Goal: Task Accomplishment & Management: Manage account settings

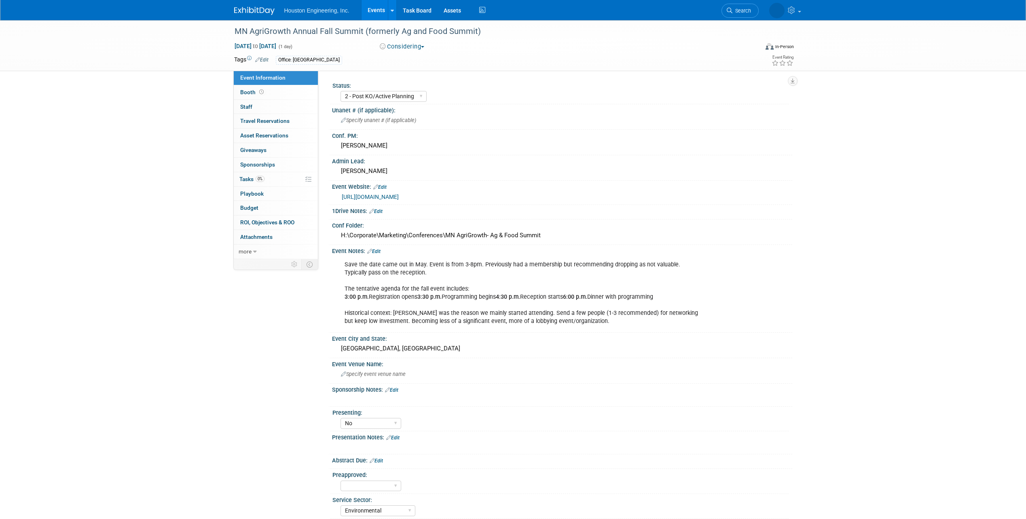
select select "2 - Post KO/Active Planning"
select select "No"
select select "Environmental"
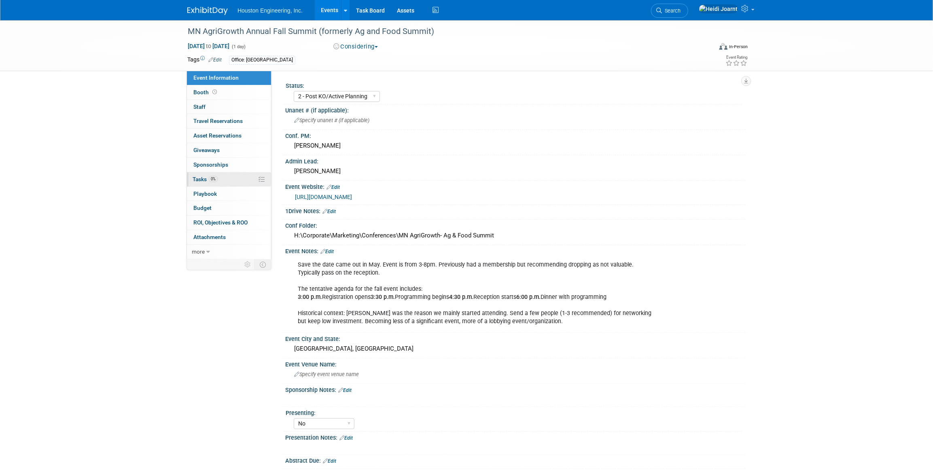
click at [228, 180] on link "0% Tasks 0%" at bounding box center [229, 179] width 84 height 14
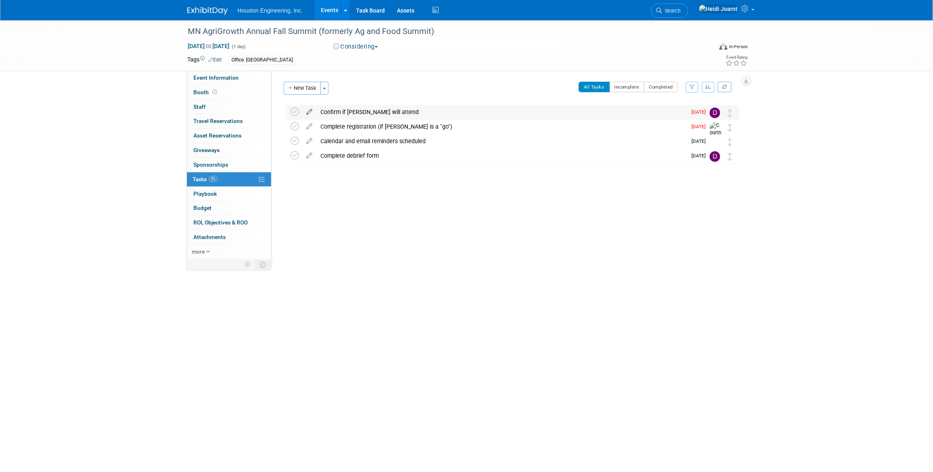
click at [309, 113] on icon at bounding box center [309, 110] width 14 height 10
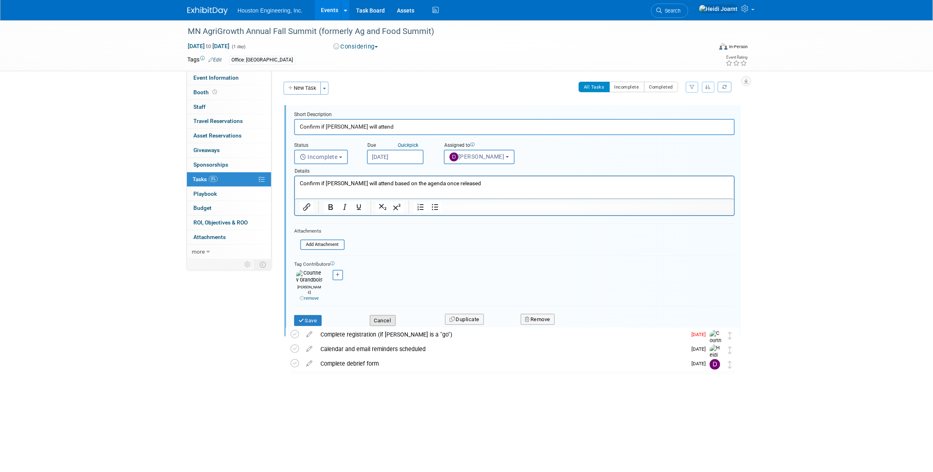
click at [387, 315] on button "Cancel" at bounding box center [383, 320] width 26 height 11
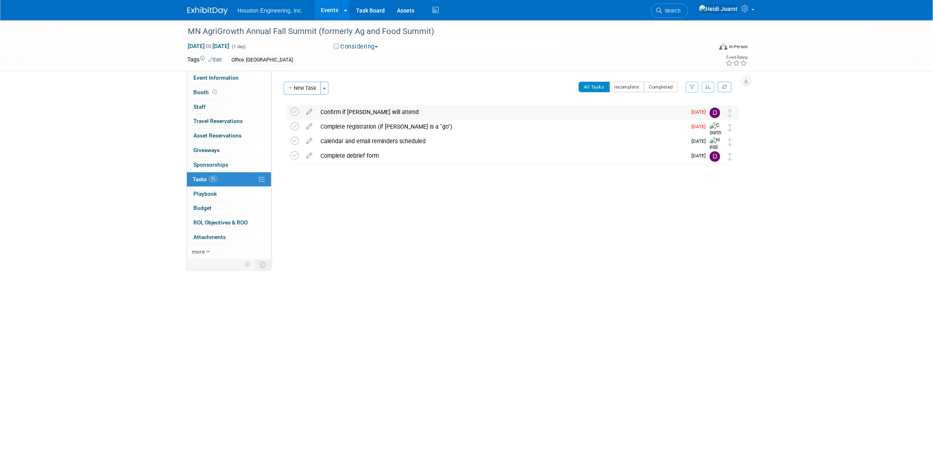
click at [380, 111] on div "Confirm if Drew will attend" at bounding box center [501, 112] width 370 height 14
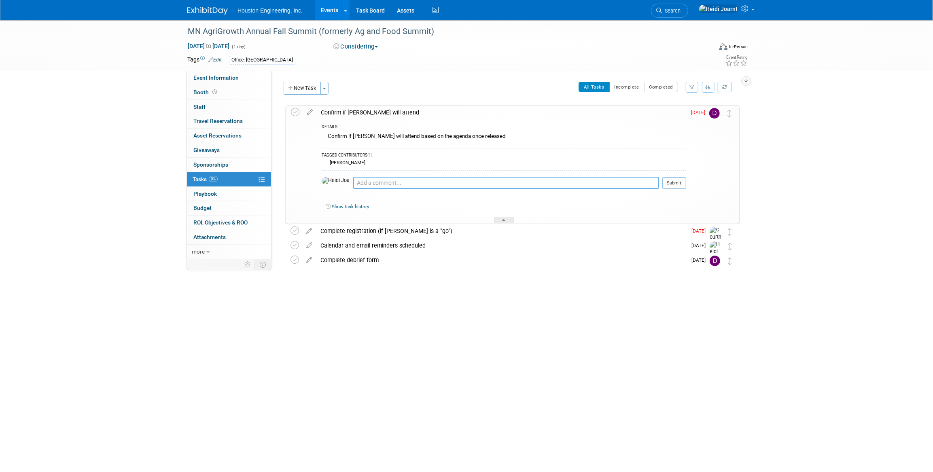
click at [392, 187] on textarea at bounding box center [506, 183] width 306 height 12
click at [292, 109] on icon at bounding box center [295, 112] width 8 height 8
click at [312, 231] on icon at bounding box center [309, 229] width 14 height 10
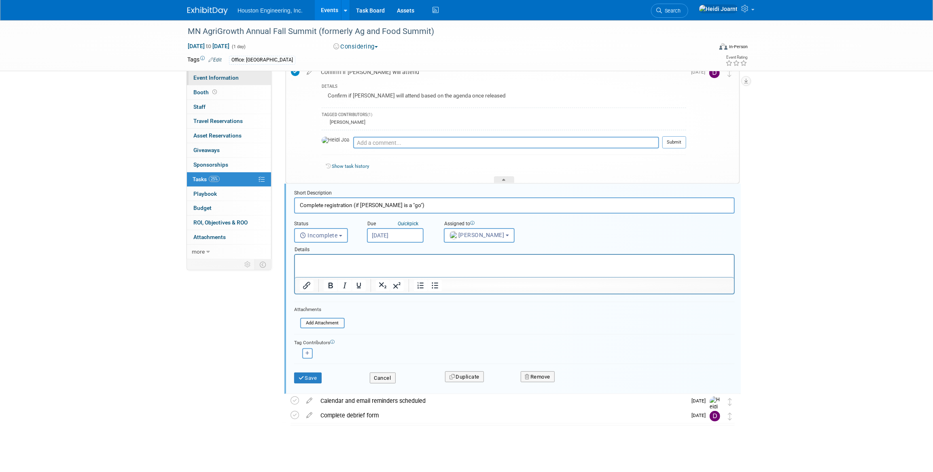
click at [214, 79] on span "Event Information" at bounding box center [215, 77] width 45 height 6
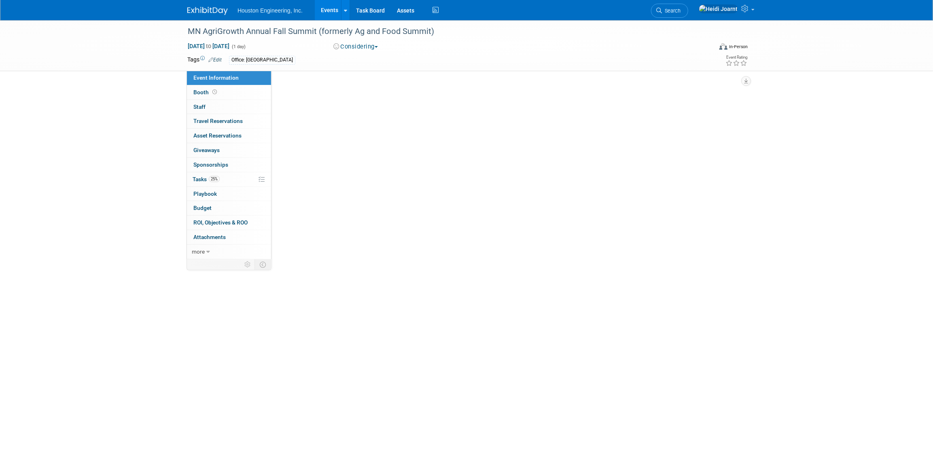
select select "2 - Post KO/Active Planning"
select select "No"
select select "Environmental"
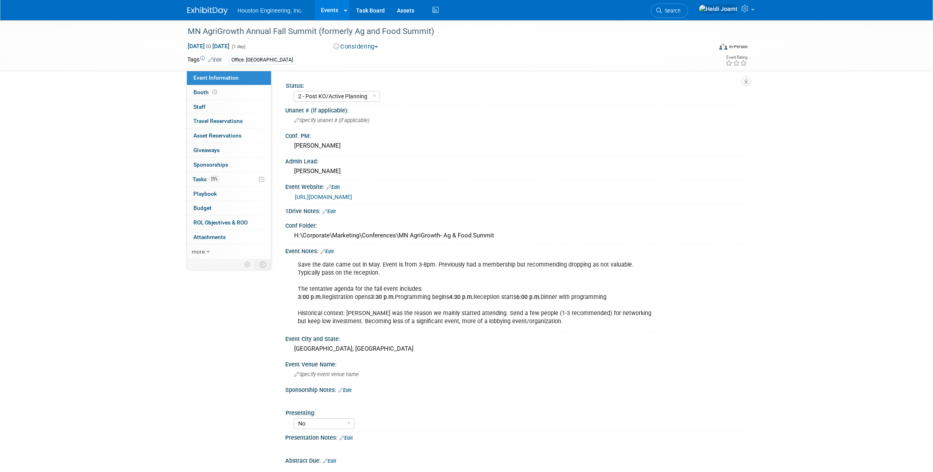
click at [352, 197] on link "https://www.agrigrowth.org/ag-food-summit/upcoming-ag-food-summit" at bounding box center [323, 197] width 57 height 6
drag, startPoint x: 498, startPoint y: 235, endPoint x: 295, endPoint y: 237, distance: 203.0
click at [295, 237] on div "H:\Corporate\Marketing\Conferences\MN AgriGrowth- Ag & Food Summit" at bounding box center [515, 235] width 448 height 13
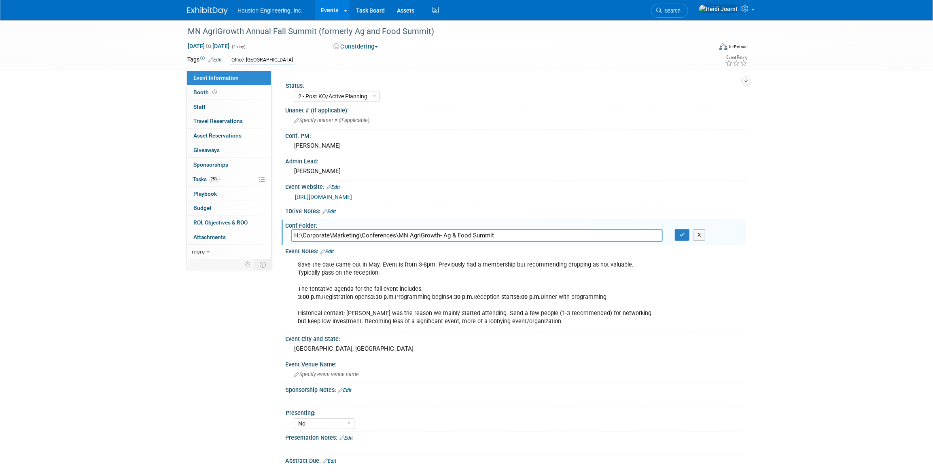
drag, startPoint x: 448, startPoint y: 235, endPoint x: 275, endPoint y: 238, distance: 173.1
click at [275, 238] on div "Status: 1 - GNG/KO Needed 2 - Post KO/Active Planning 3 - Reg/Prep Done Unanet …" at bounding box center [508, 165] width 474 height 188
click at [676, 231] on button "button" at bounding box center [682, 234] width 15 height 11
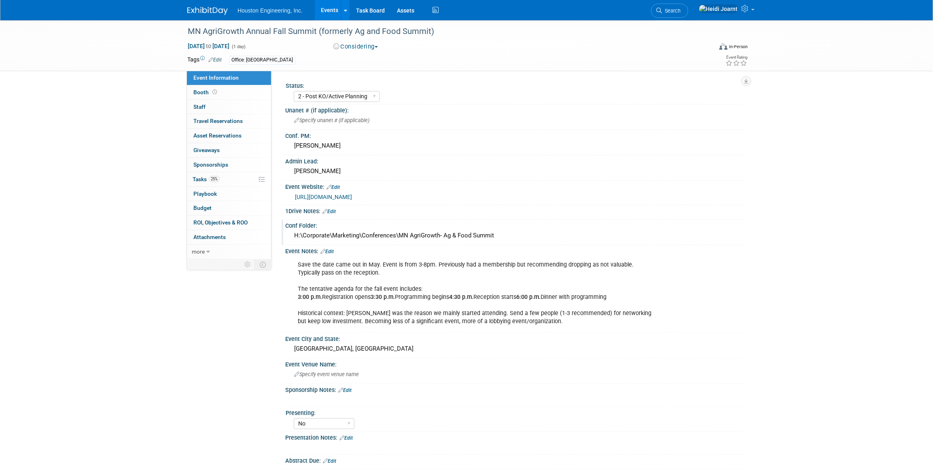
click at [338, 184] on link "Edit" at bounding box center [332, 187] width 13 height 6
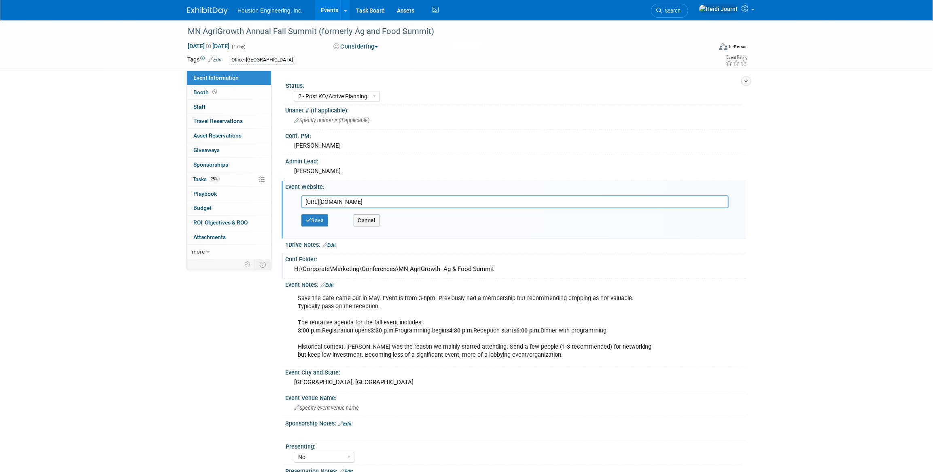
drag, startPoint x: 510, startPoint y: 201, endPoint x: 300, endPoint y: 198, distance: 209.9
click at [300, 198] on div "https://www.agrigrowth.org/ag-food-summit/upcoming-ag-food-summit" at bounding box center [517, 201] width 444 height 13
type input "https://www.agrigrowth.org/2025summit"
click at [311, 218] on button "Save" at bounding box center [314, 220] width 27 height 12
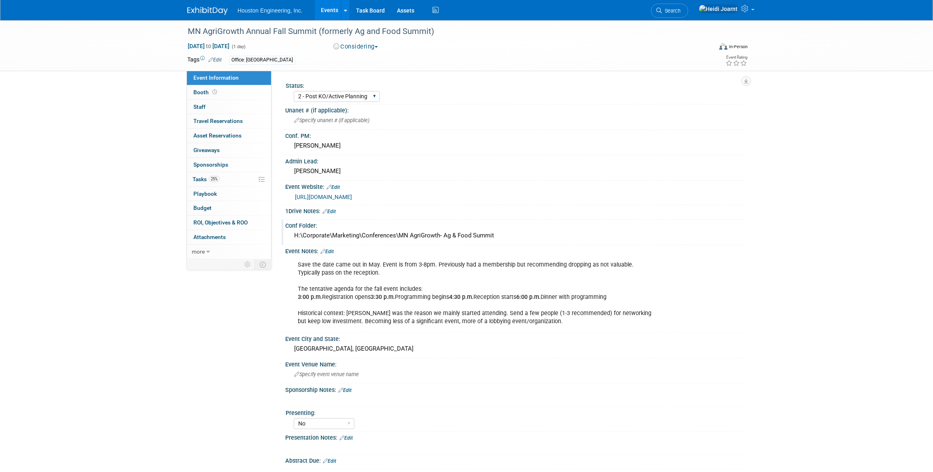
click at [340, 102] on div "1 - GNG/KO Needed 2 - Post KO/Active Planning 3 - Reg/Prep Done" at bounding box center [337, 96] width 86 height 15
click at [341, 99] on select "1 - GNG/KO Needed 2 - Post KO/Active Planning 3 - Reg/Prep Done" at bounding box center [337, 96] width 86 height 11
click at [337, 99] on select "1 - GNG/KO Needed 2 - Post KO/Active Planning 3 - Reg/Prep Done" at bounding box center [337, 96] width 86 height 11
click at [226, 177] on link "25% Tasks 25%" at bounding box center [229, 179] width 84 height 14
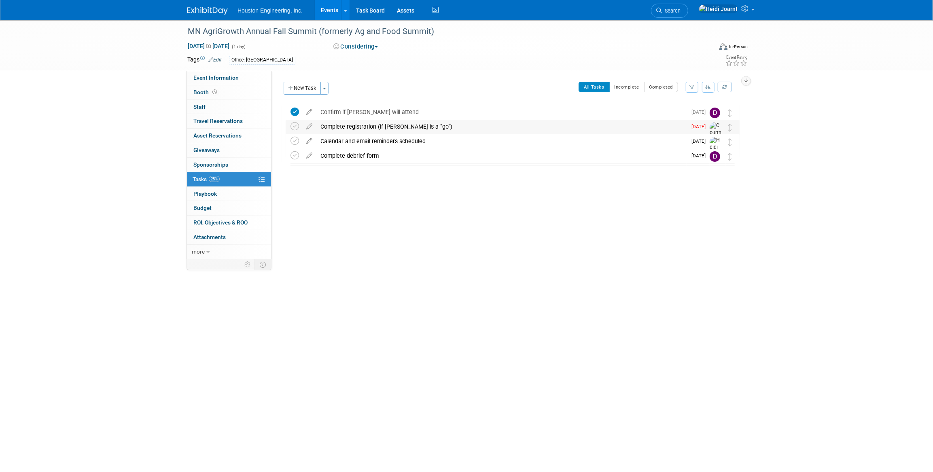
click at [333, 127] on div "Complete registration (if Drew is a "go")" at bounding box center [501, 127] width 370 height 14
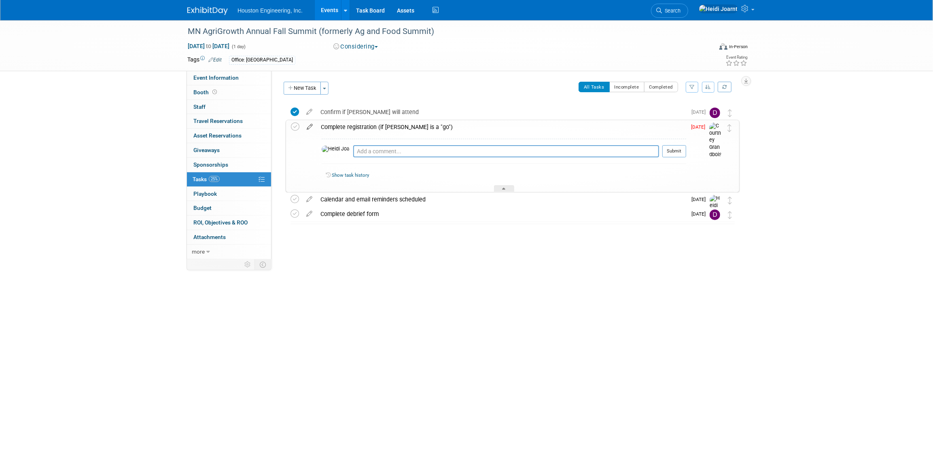
click at [307, 128] on icon at bounding box center [310, 125] width 14 height 10
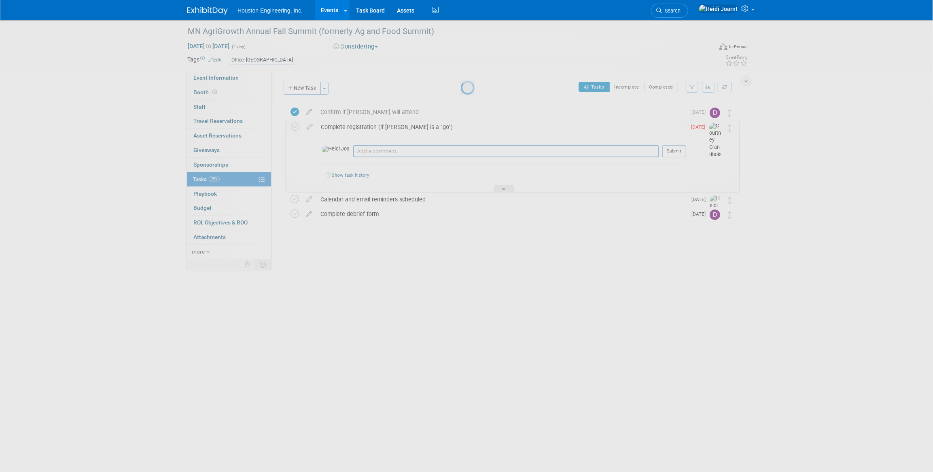
select select "8"
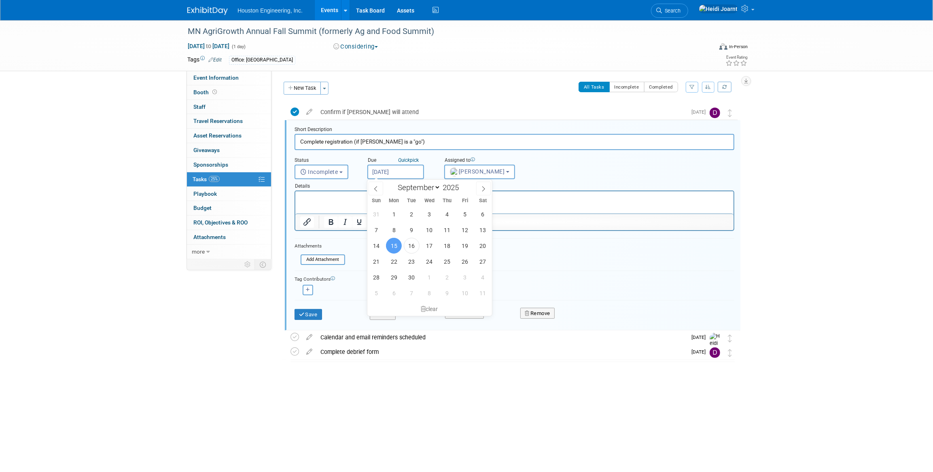
click at [387, 171] on input "Sep 15, 2025" at bounding box center [395, 172] width 57 height 15
click at [387, 174] on input "Sep 15, 2025" at bounding box center [395, 172] width 57 height 15
click at [464, 249] on span "19" at bounding box center [465, 246] width 16 height 16
type input "Sep 19, 2025"
click at [397, 172] on input "Sep 19, 2025" at bounding box center [395, 172] width 57 height 15
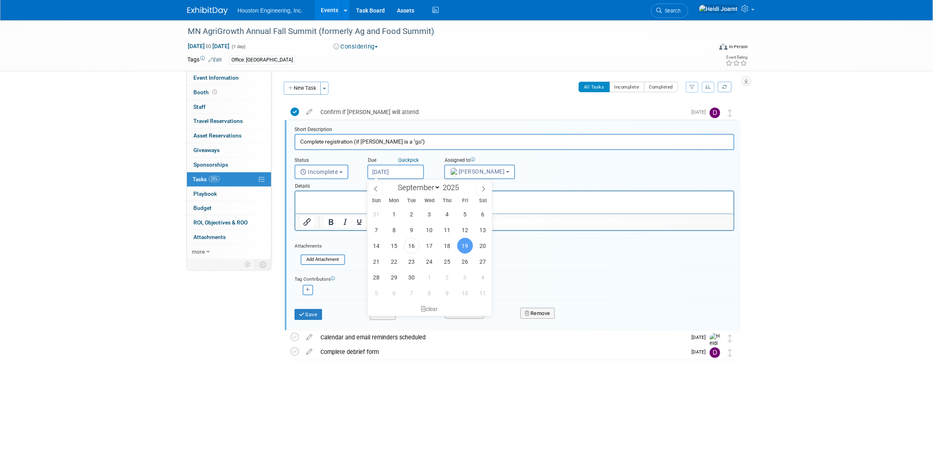
click at [397, 172] on input "Sep 19, 2025" at bounding box center [395, 172] width 57 height 15
click at [335, 197] on p "Rich Text Area. Press ALT-0 for help." at bounding box center [514, 199] width 429 height 8
click at [311, 313] on button "Save" at bounding box center [308, 314] width 28 height 11
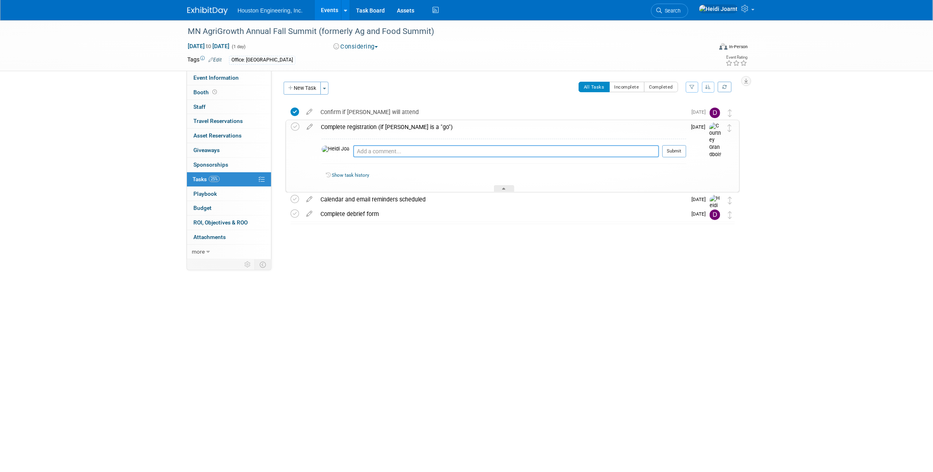
click at [381, 153] on textarea at bounding box center [506, 151] width 306 height 12
type textarea "Drew confirmed a Go via email on 9/16"
click at [675, 152] on button "Submit" at bounding box center [674, 151] width 24 height 12
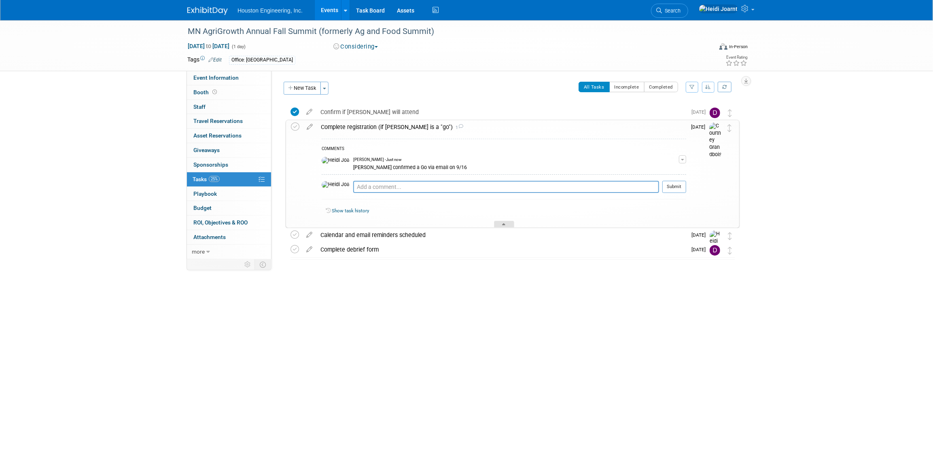
click at [501, 224] on div at bounding box center [504, 224] width 20 height 7
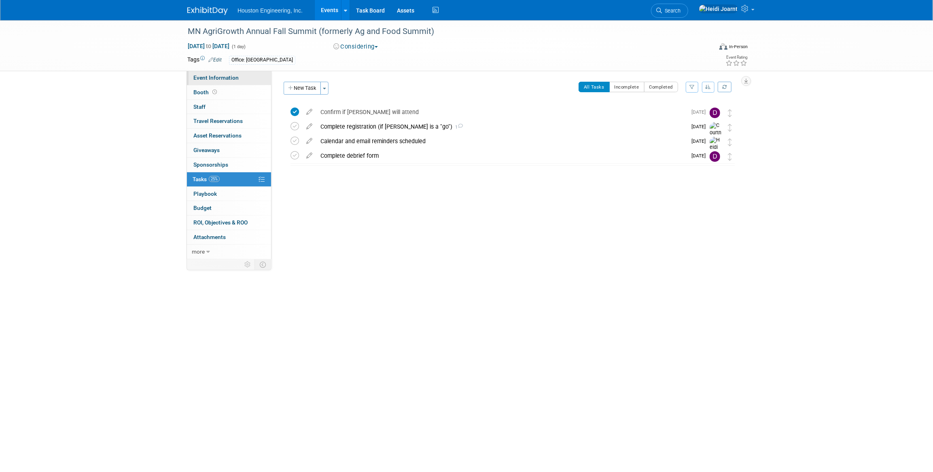
click at [226, 78] on span "Event Information" at bounding box center [215, 77] width 45 height 6
select select "2 - Post KO/Active Planning"
select select "No"
select select "Environmental"
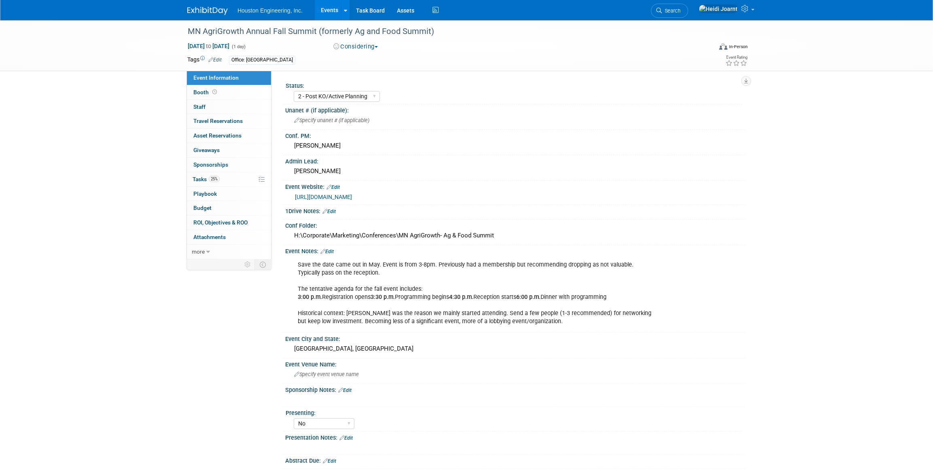
click at [348, 45] on button "Considering" at bounding box center [355, 46] width 51 height 8
click at [362, 58] on link "Committed" at bounding box center [363, 59] width 64 height 11
click at [355, 96] on select "1 - GNG/KO Needed 2 - Post KO/Active Planning 3 - Reg/Prep Done" at bounding box center [337, 96] width 86 height 11
select select "3 - Reg/Prep Done"
click at [294, 91] on select "1 - GNG/KO Needed 2 - Post KO/Active Planning 3 - Reg/Prep Done" at bounding box center [337, 96] width 86 height 11
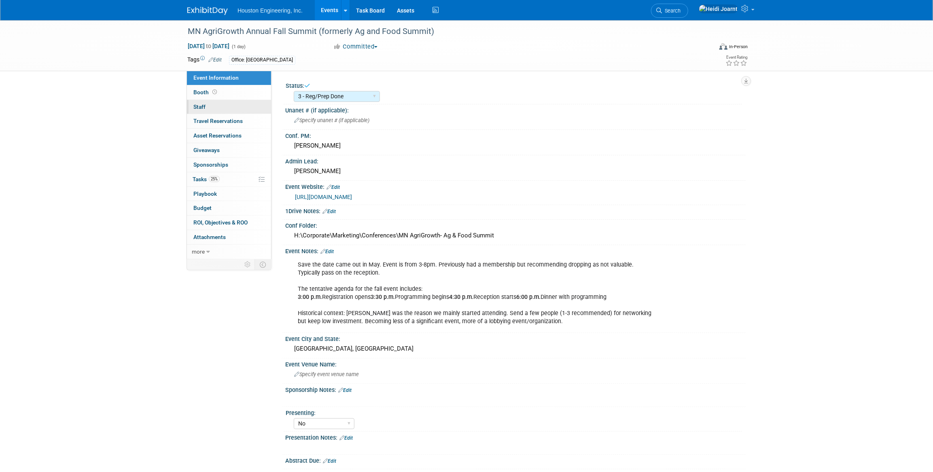
click at [233, 106] on link "0 Staff 0" at bounding box center [229, 107] width 84 height 14
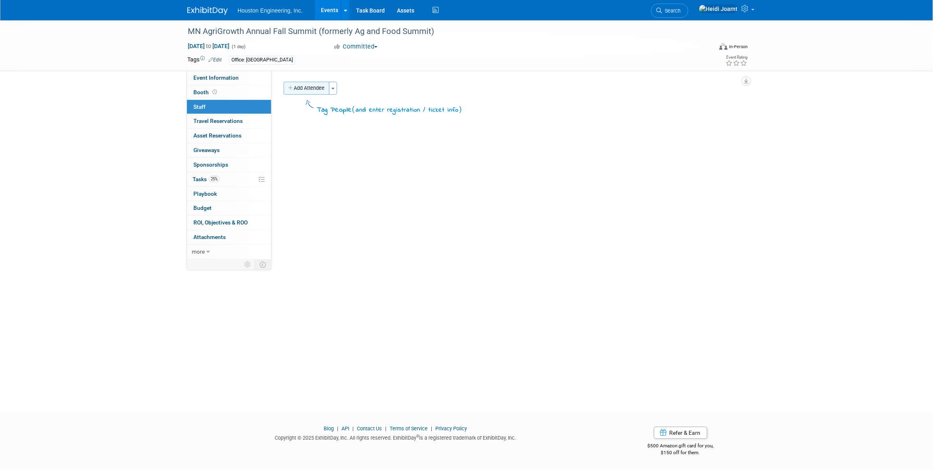
click at [322, 84] on button "Add Attendee" at bounding box center [307, 88] width 46 height 13
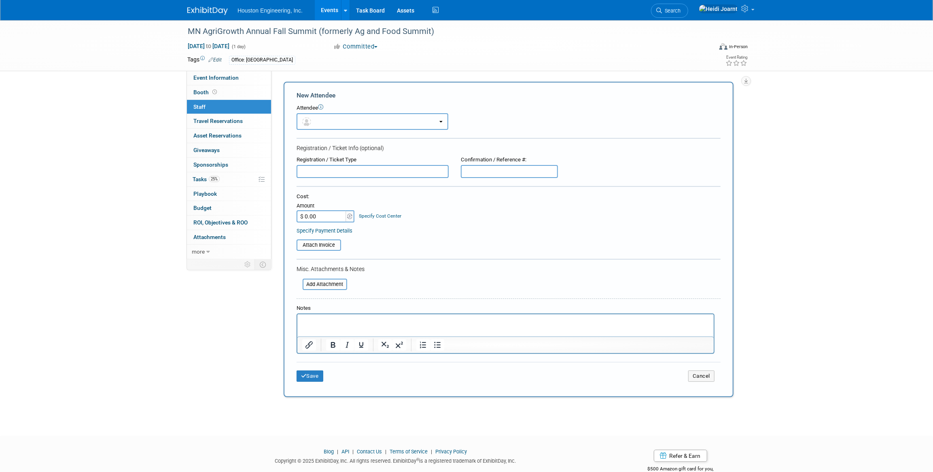
click at [315, 114] on button "button" at bounding box center [372, 121] width 152 height 17
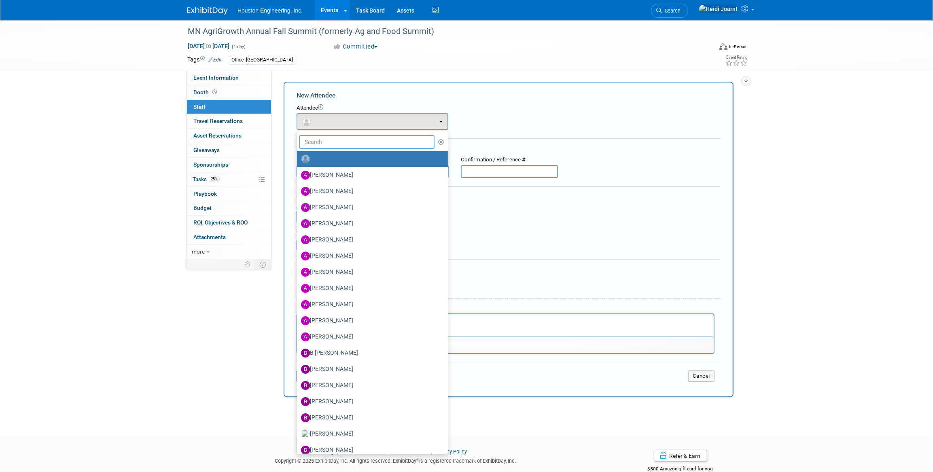
click at [328, 140] on input "text" at bounding box center [366, 142] width 135 height 14
type input "drew"
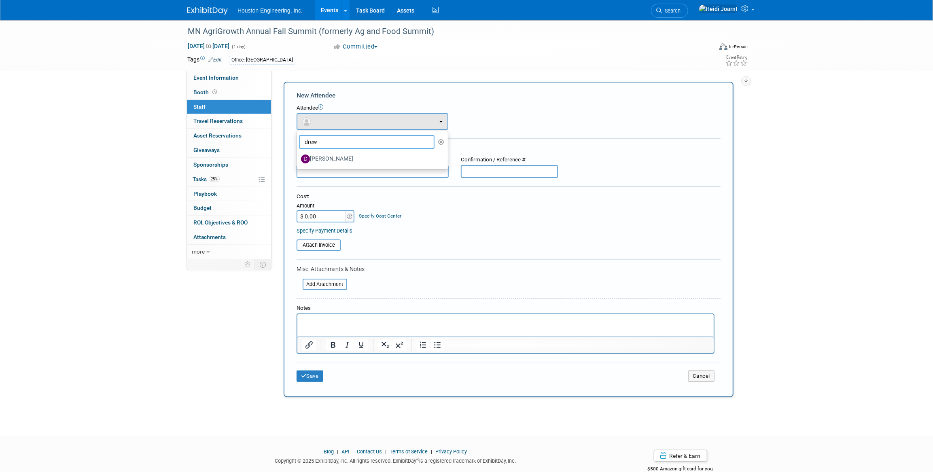
drag, startPoint x: 325, startPoint y: 144, endPoint x: 284, endPoint y: 145, distance: 41.3
click at [284, 145] on div "New Attendee Attendee <img src="https://www.exhibitday.com/Images/Unassigned-Us…" at bounding box center [509, 239] width 450 height 315
click at [542, 102] on form "New Attendee Attendee <img src="https://www.exhibitday.com/Images/Unassigned-Us…" at bounding box center [508, 239] width 424 height 297
click at [466, 74] on div "Status: 1 - GNG/KO Needed 2 - Post KO/Active Planning 3 - Reg/Prep Done Unanet …" at bounding box center [508, 165] width 474 height 188
click at [330, 12] on link "Events" at bounding box center [330, 10] width 30 height 20
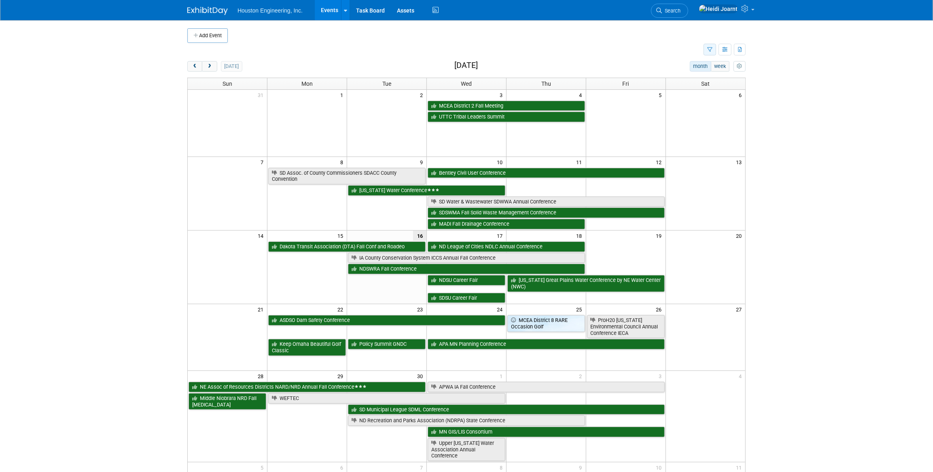
click at [714, 49] on button "button" at bounding box center [709, 50] width 13 height 12
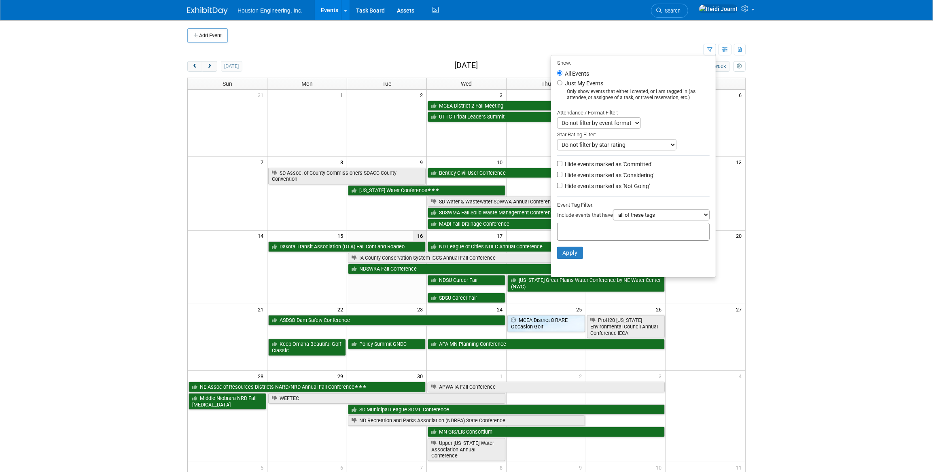
click at [611, 186] on label "Hide events marked as 'Not Going'" at bounding box center [606, 186] width 87 height 8
click at [562, 186] on input "Hide events marked as 'Not Going'" at bounding box center [559, 185] width 5 height 5
checkbox input "true"
click at [580, 250] on li "Apply Clear Filters" at bounding box center [633, 253] width 165 height 24
click at [563, 258] on button "Apply" at bounding box center [570, 253] width 26 height 12
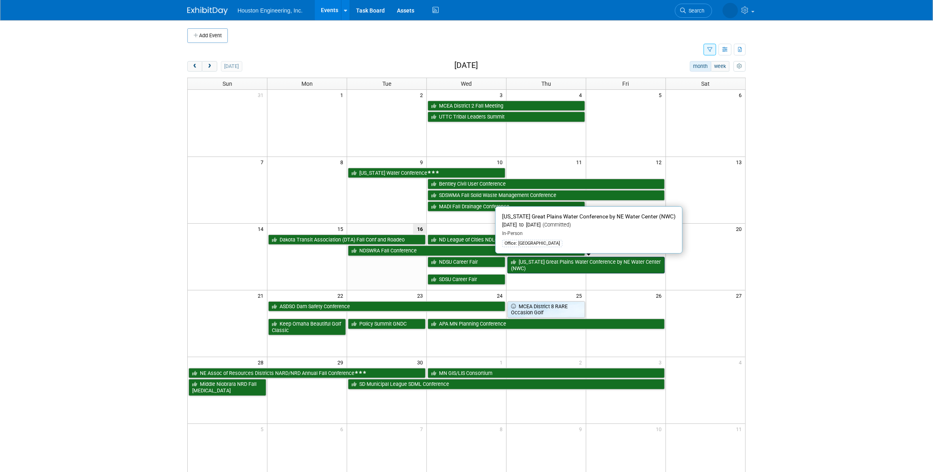
click at [549, 267] on link "Nebraska Great Plains Water Conference by NE Water Center (NWC)" at bounding box center [585, 265] width 157 height 17
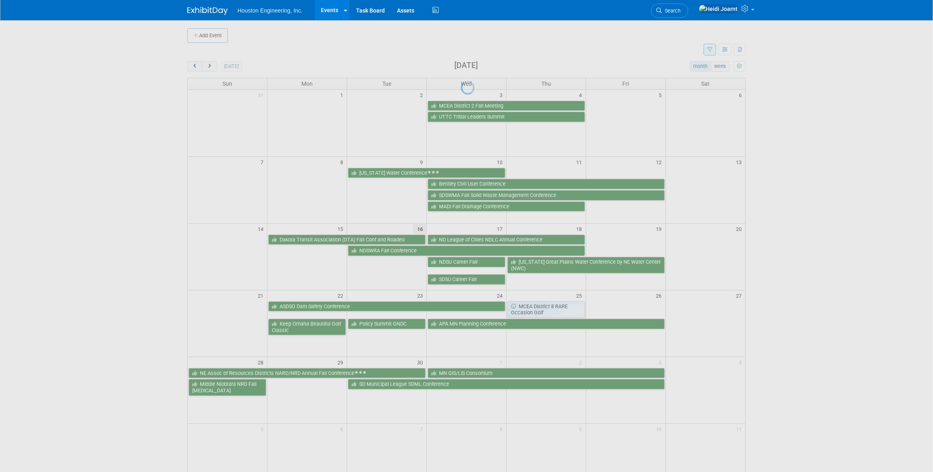
click at [472, 266] on div at bounding box center [466, 236] width 11 height 472
click at [472, 260] on div at bounding box center [466, 236] width 11 height 472
